Goal: Browse casually: Explore the website without a specific task or goal

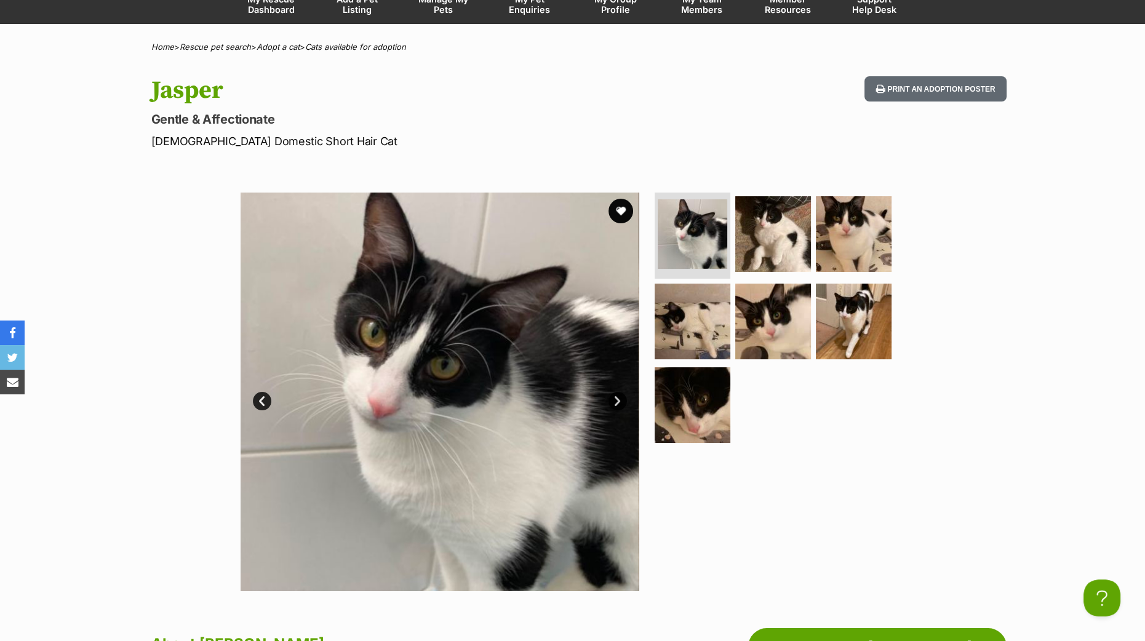
scroll to position [231, 0]
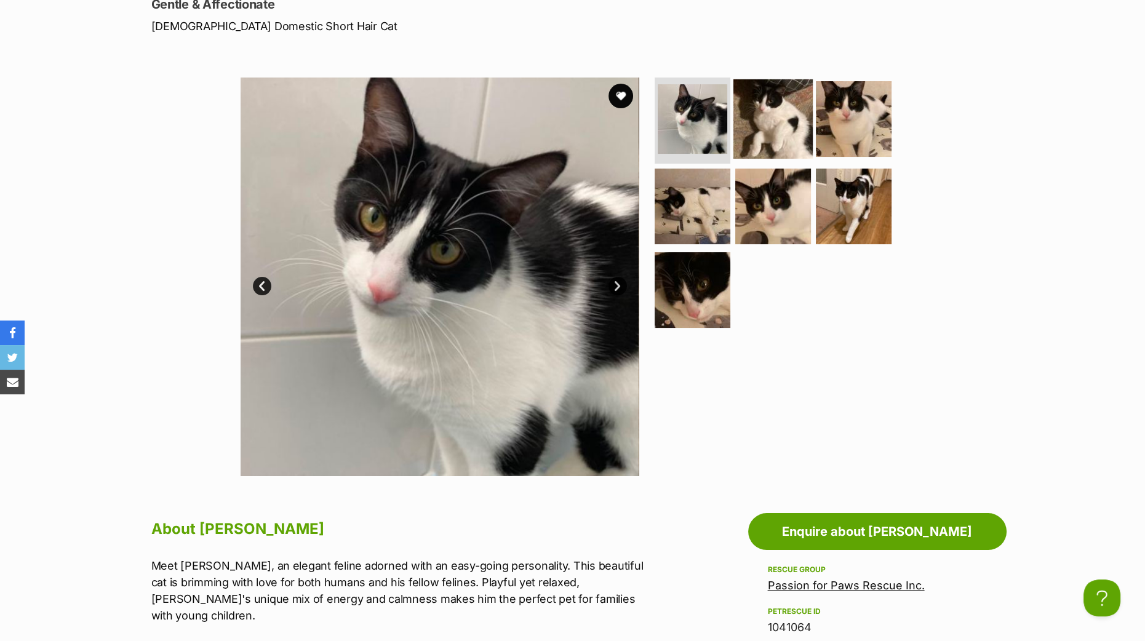
click at [752, 111] on img at bounding box center [773, 118] width 79 height 79
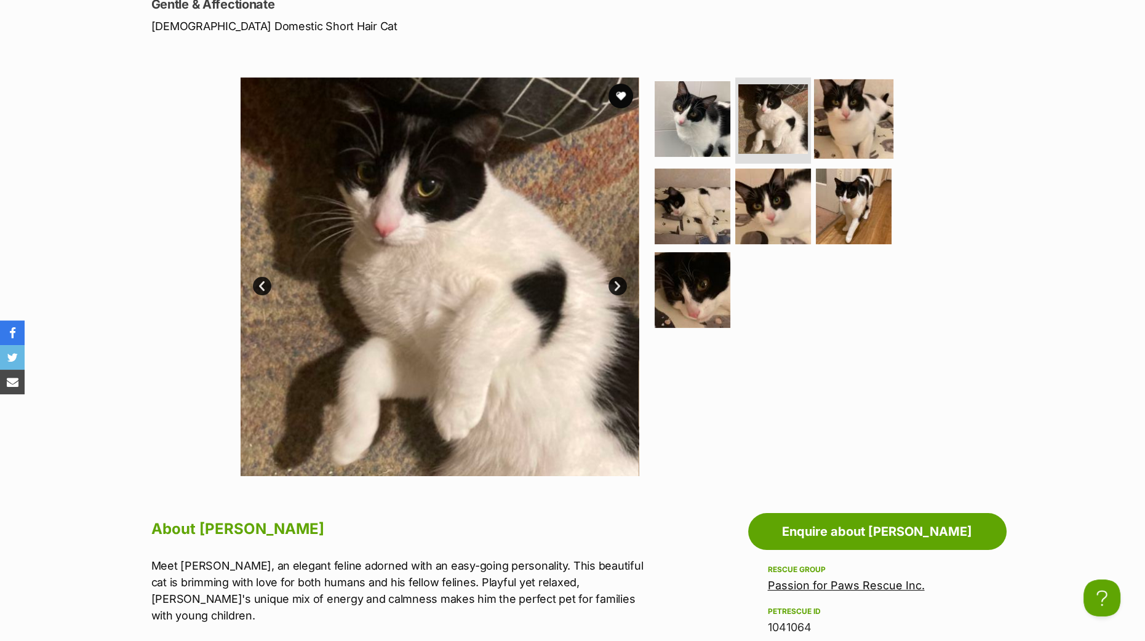
click at [853, 134] on img at bounding box center [853, 118] width 79 height 79
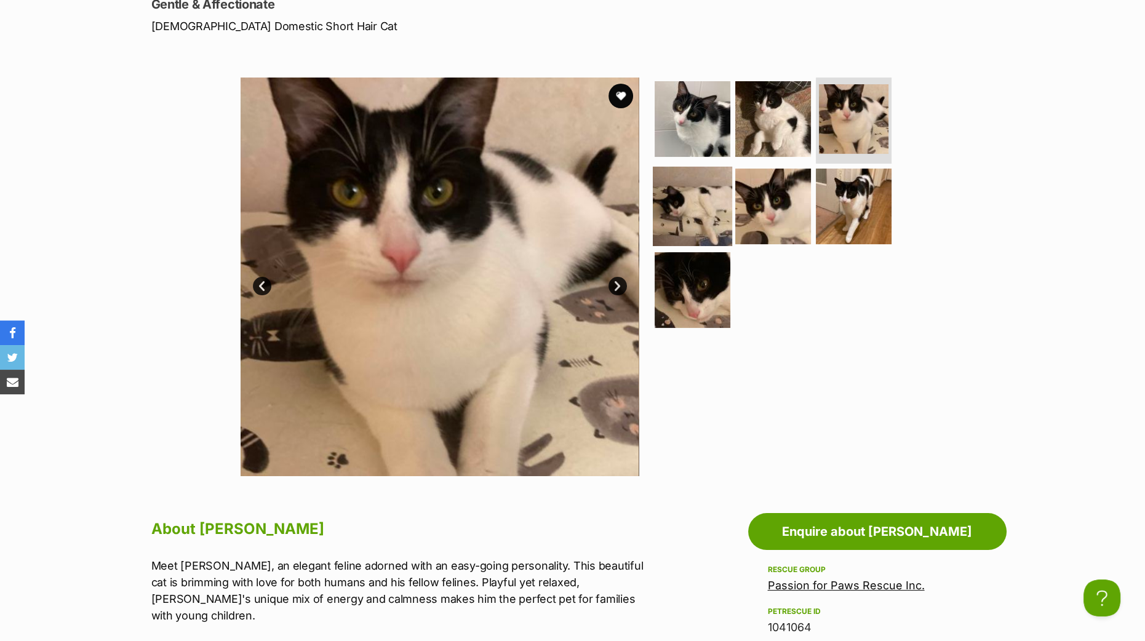
click at [686, 208] on img at bounding box center [692, 206] width 79 height 79
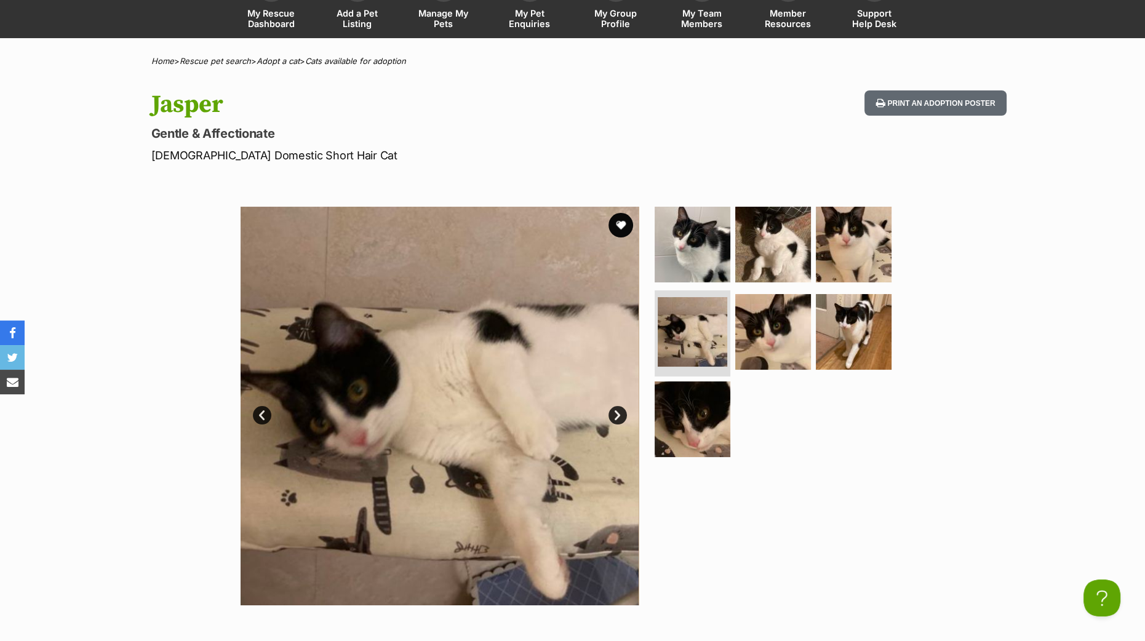
scroll to position [153, 0]
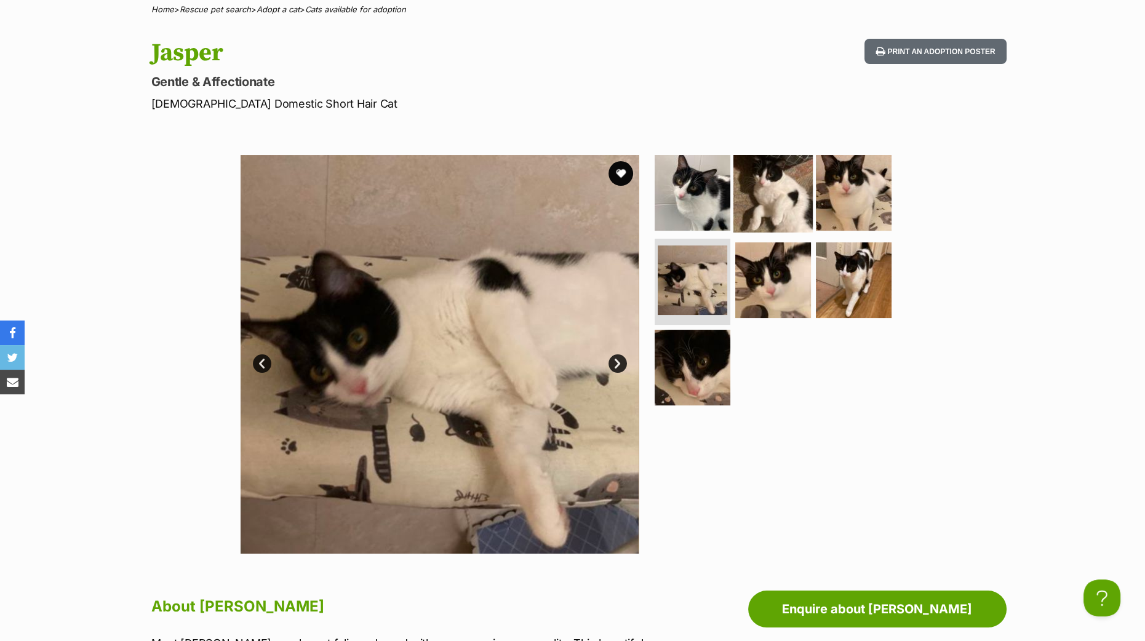
click at [764, 186] on img at bounding box center [773, 192] width 79 height 79
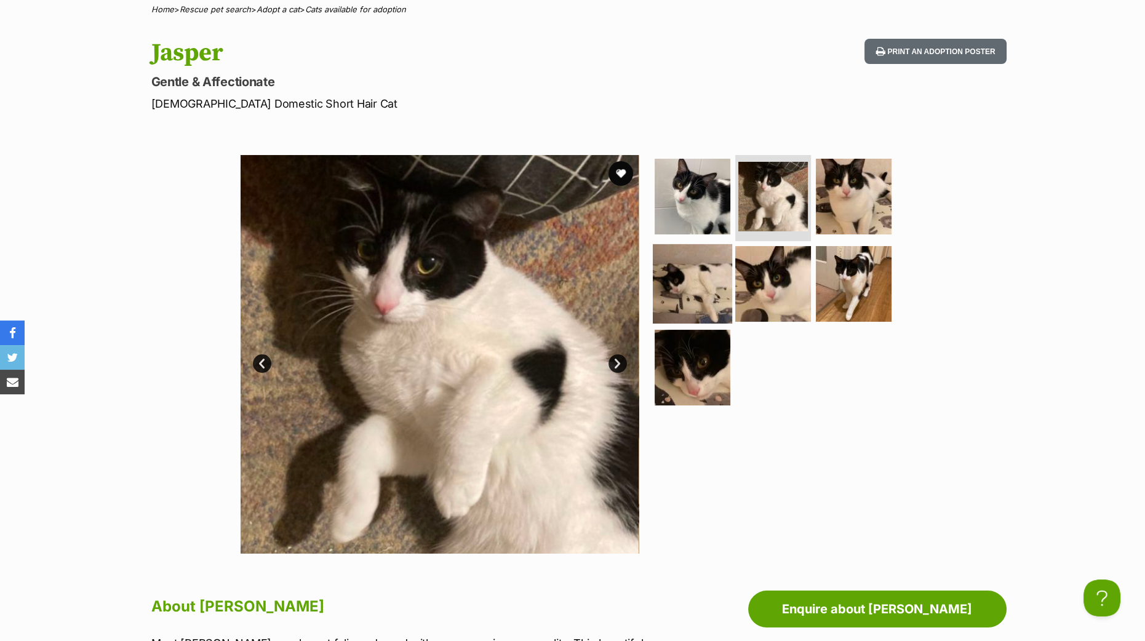
click at [717, 266] on img at bounding box center [692, 283] width 79 height 79
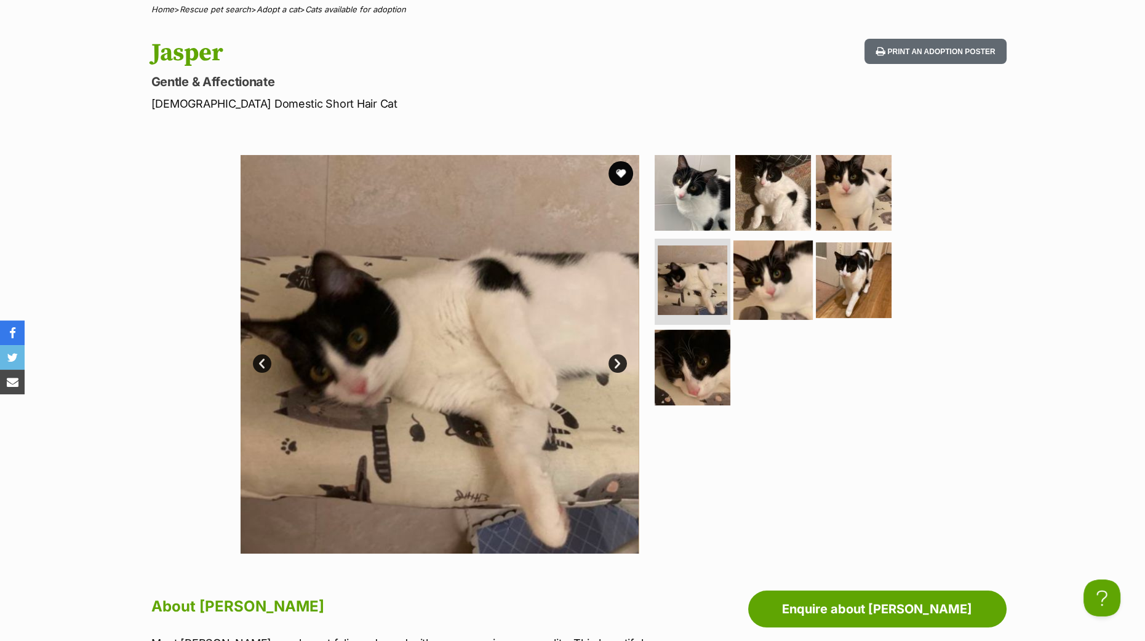
click at [753, 294] on img at bounding box center [773, 280] width 79 height 79
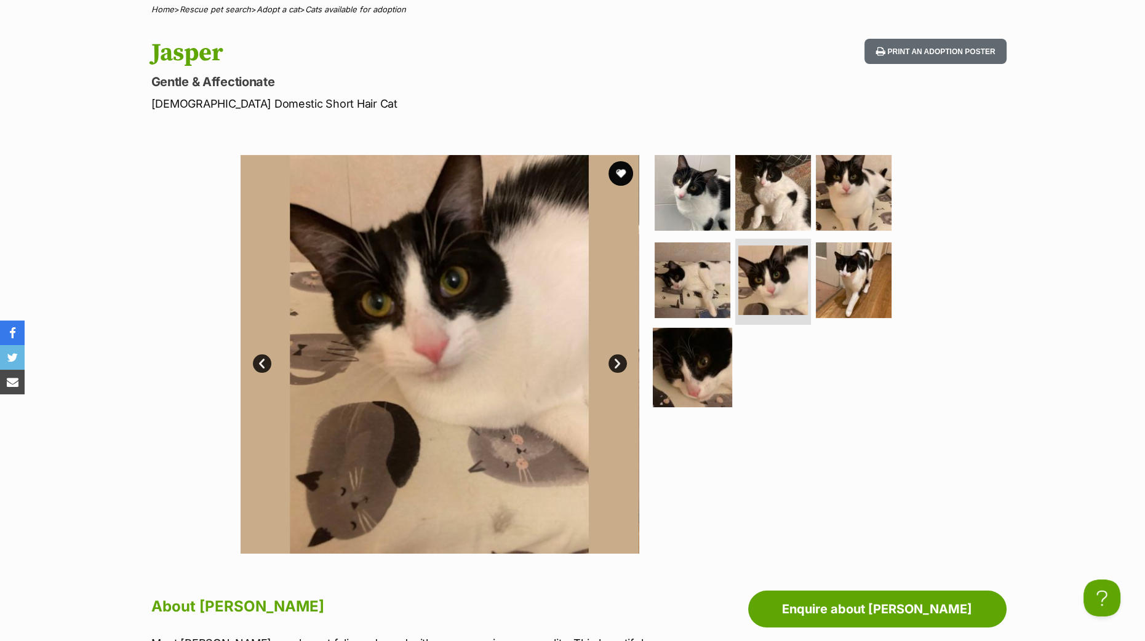
click at [697, 384] on img at bounding box center [692, 367] width 79 height 79
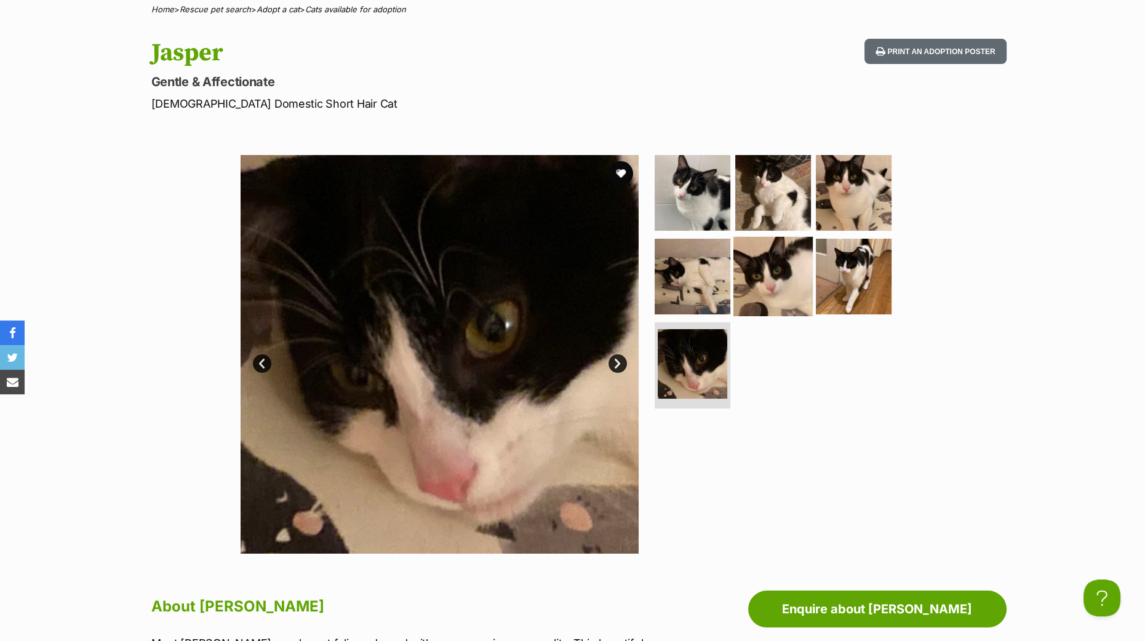
click at [786, 272] on img at bounding box center [773, 276] width 79 height 79
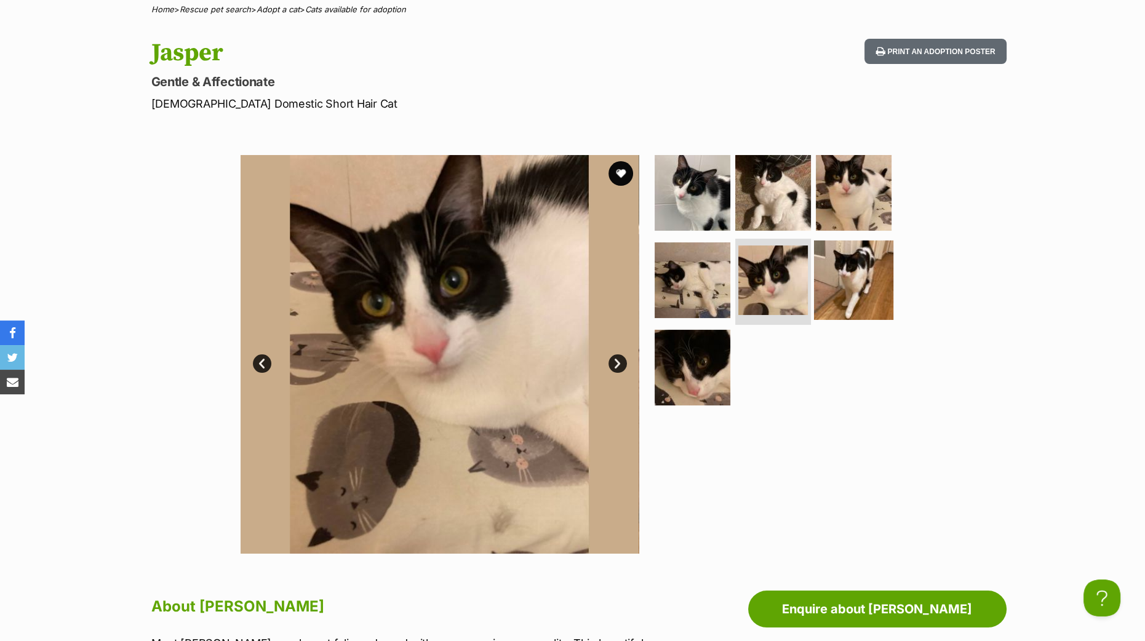
click at [836, 274] on img at bounding box center [853, 280] width 79 height 79
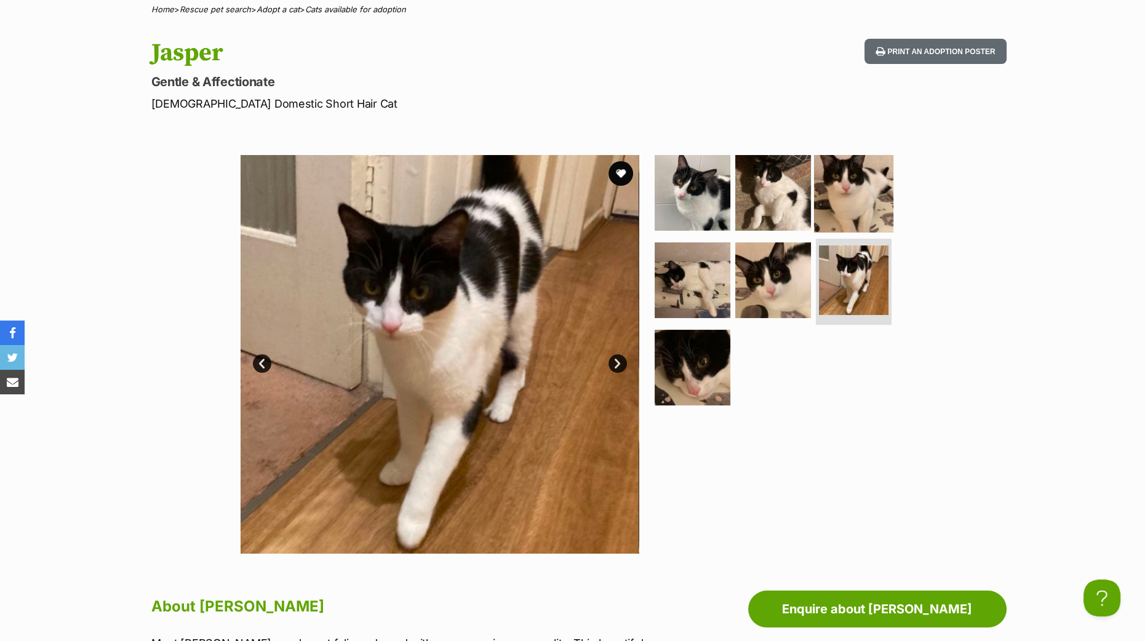
click at [822, 196] on img at bounding box center [853, 192] width 79 height 79
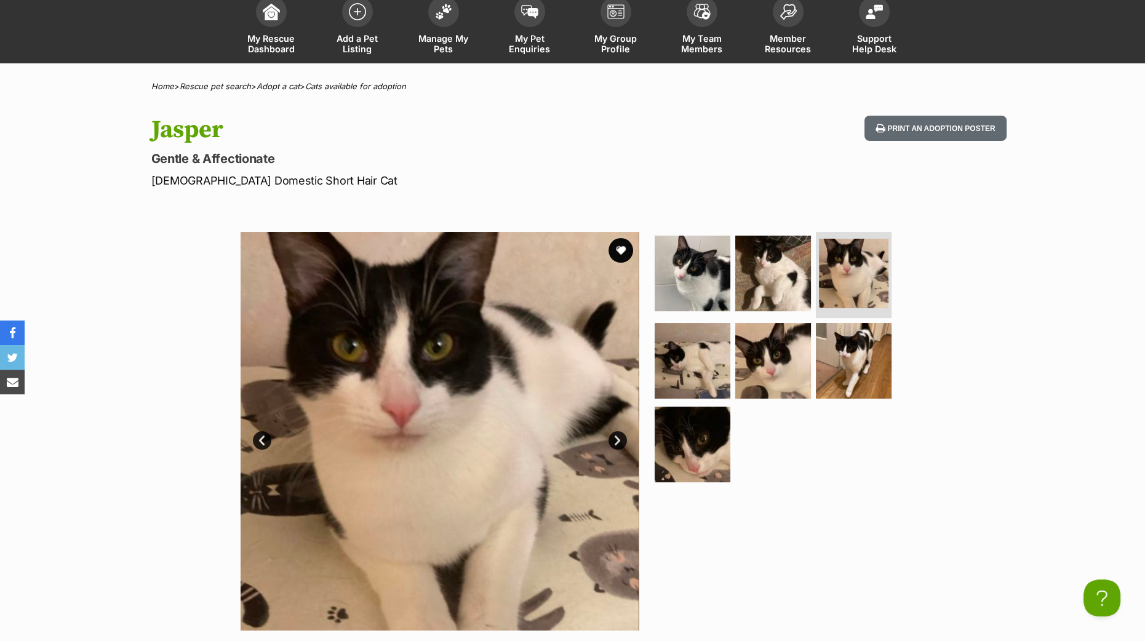
scroll to position [0, 0]
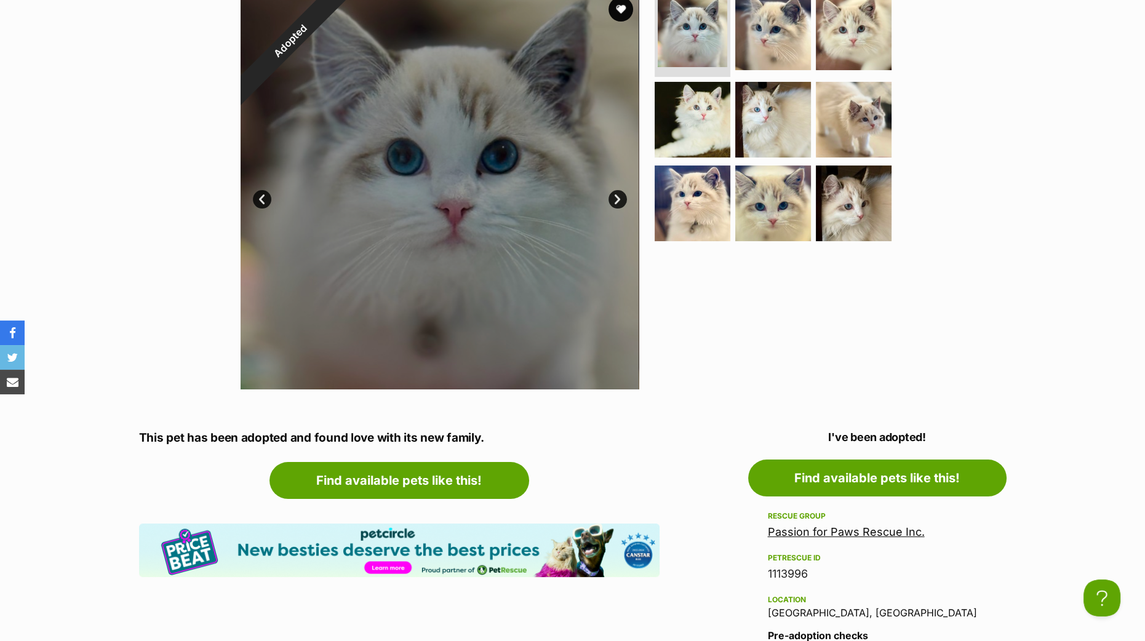
scroll to position [231, 0]
